Goal: Information Seeking & Learning: Learn about a topic

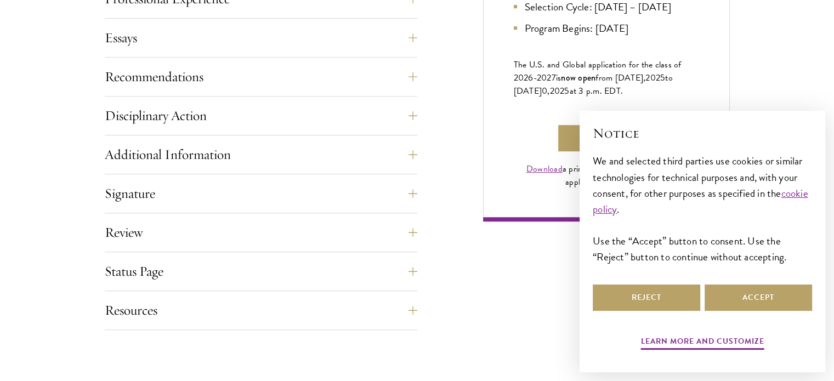
scroll to position [768, 0]
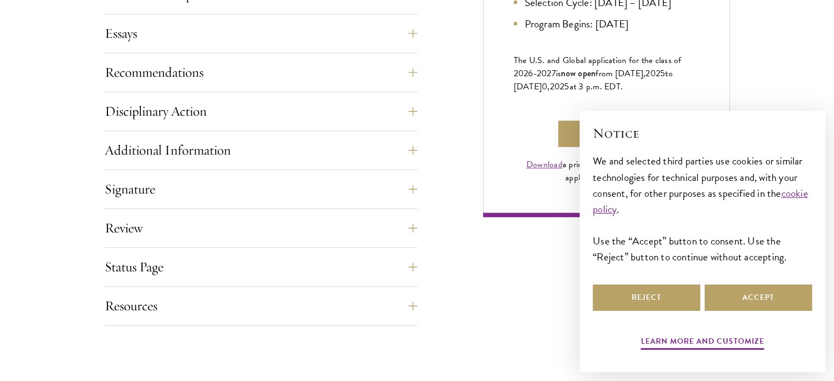
click at [665, 121] on div "× Notice We and selected third parties use cookies or similar technologies for …" at bounding box center [702, 238] width 237 height 247
drag, startPoint x: 619, startPoint y: 89, endPoint x: 648, endPoint y: 98, distance: 29.7
click at [648, 93] on p "The U.S. and Global application for the class of 202 6 -202 7 is now open from …" at bounding box center [606, 73] width 185 height 39
copy span "[DATE], 202 5 to [DATE] 0 , 202 5 at 3 p.m. EDT."
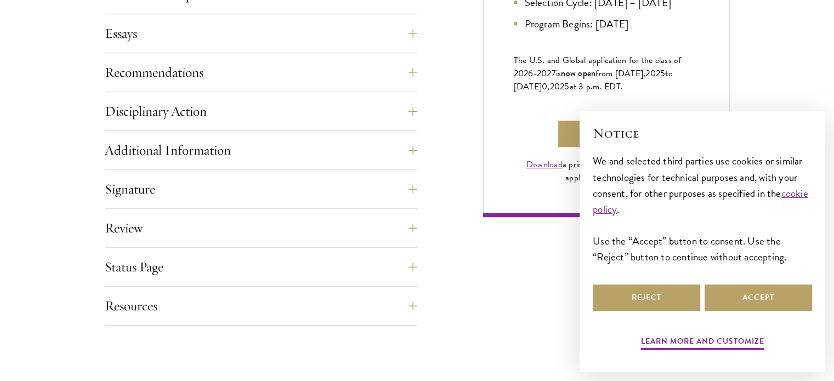
drag, startPoint x: 619, startPoint y: 92, endPoint x: 641, endPoint y: 100, distance: 23.6
click at [641, 93] on span "from [DATE], 202 5 to [DATE] 0 , 202 5 at 3 p.m. EDT." at bounding box center [593, 80] width 159 height 26
click at [540, 93] on span "to [DATE]" at bounding box center [593, 80] width 159 height 26
drag, startPoint x: 505, startPoint y: 103, endPoint x: 646, endPoint y: 98, distance: 141.1
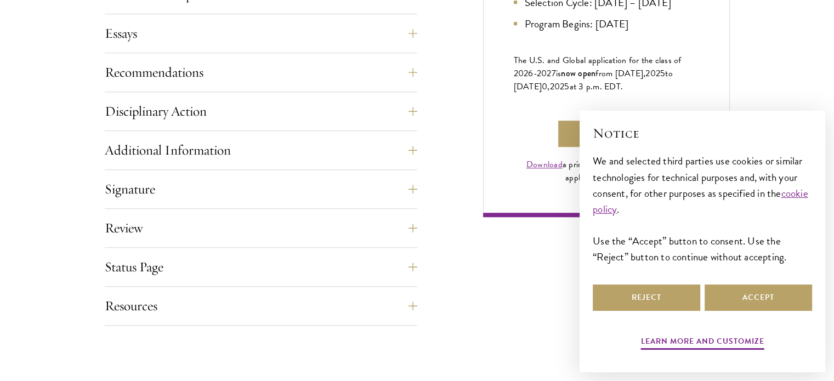
copy span "[DATE] 0 , 202 5 at 3 p.m. EDT."
click at [525, 80] on span "The U.S. and Global application for the class of 202" at bounding box center [598, 67] width 168 height 26
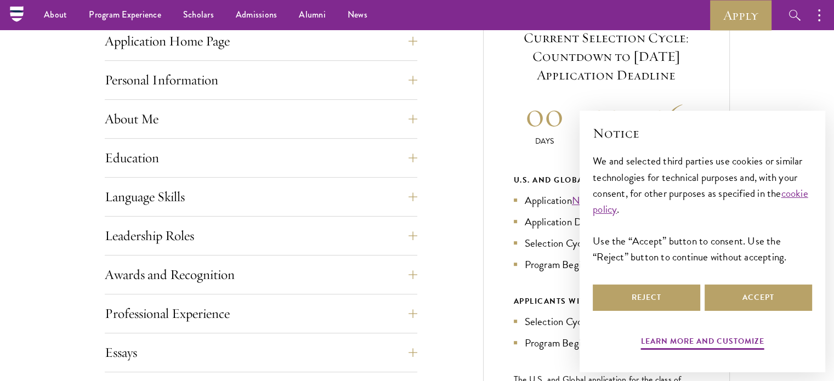
scroll to position [384, 0]
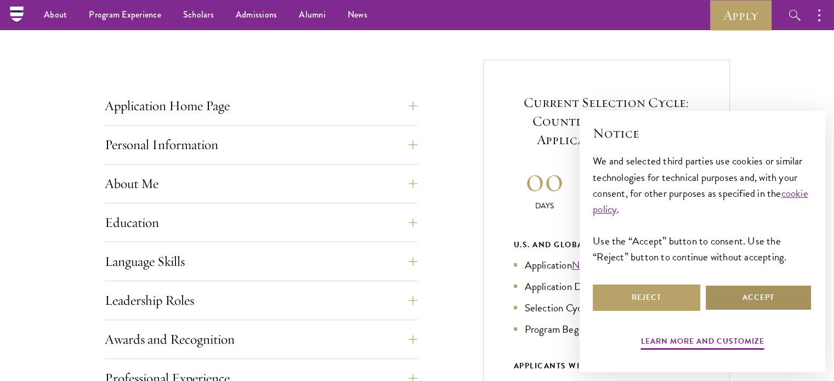
click at [750, 301] on button "Accept" at bounding box center [759, 298] width 108 height 26
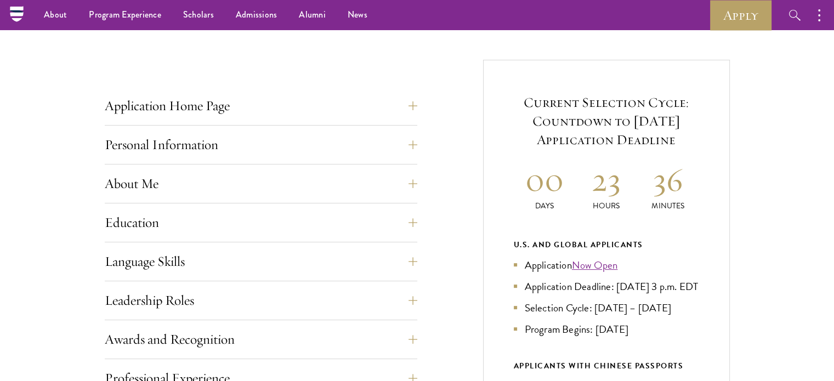
click at [643, 201] on p "Minutes" at bounding box center [668, 206] width 62 height 12
click at [625, 176] on h2 "23" at bounding box center [606, 179] width 62 height 41
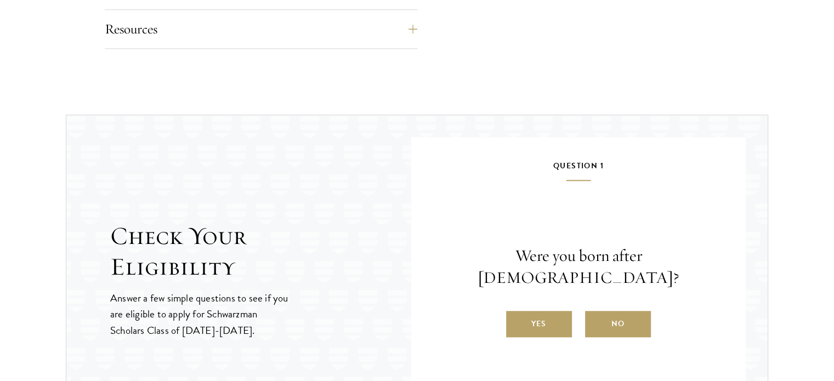
scroll to position [1097, 0]
